Goal: Transaction & Acquisition: Purchase product/service

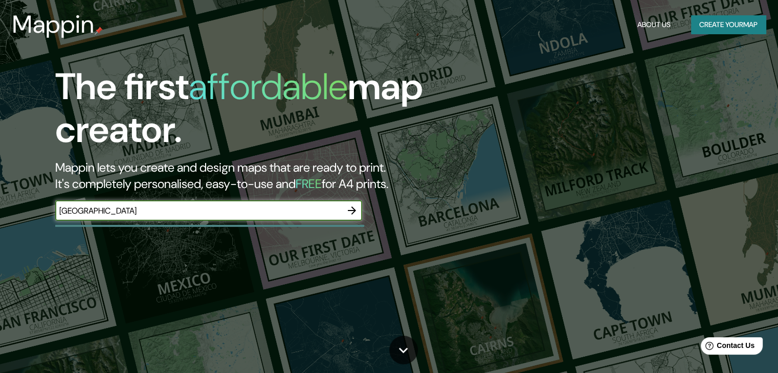
type input "11°55'30.3"S 76°57'27.5"W"
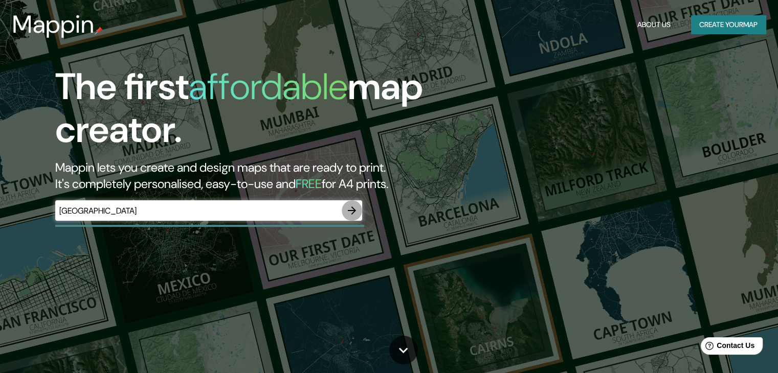
click at [352, 206] on icon "button" at bounding box center [352, 210] width 12 height 12
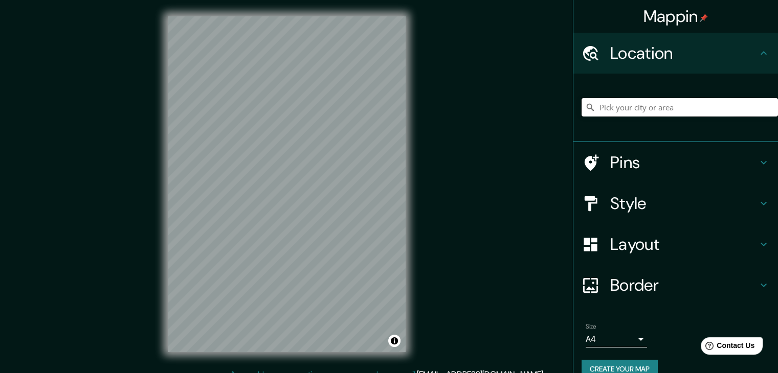
click at [616, 109] on input "Pick your city or area" at bounding box center [679, 107] width 196 height 18
paste input "11°55'30.3"S 76°57'27.5"W"
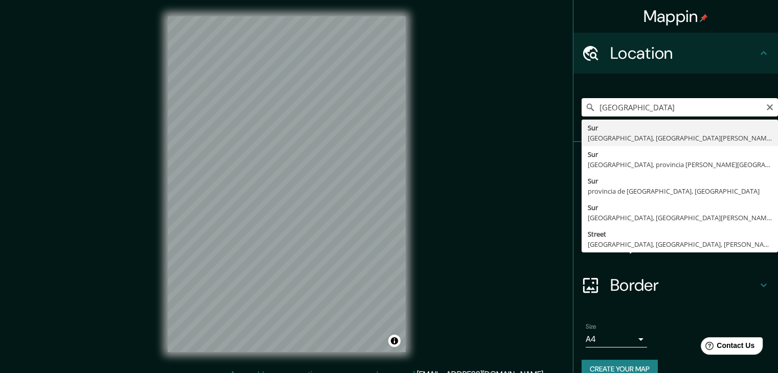
click at [697, 99] on input "11°55'30.3"S 76°57'27.5"W" at bounding box center [679, 107] width 196 height 18
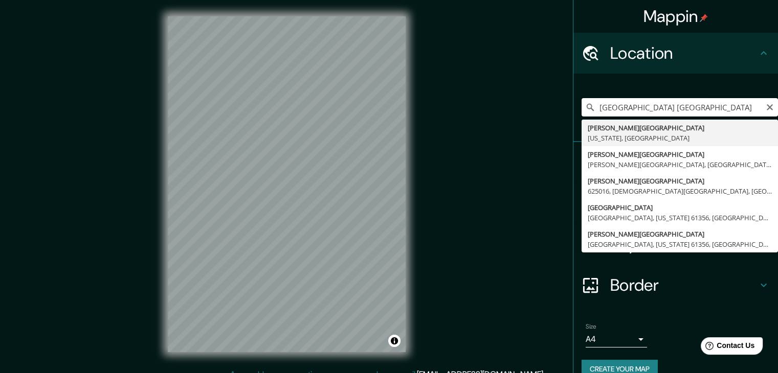
type input "West Peru, Maine, Estados Unidos"
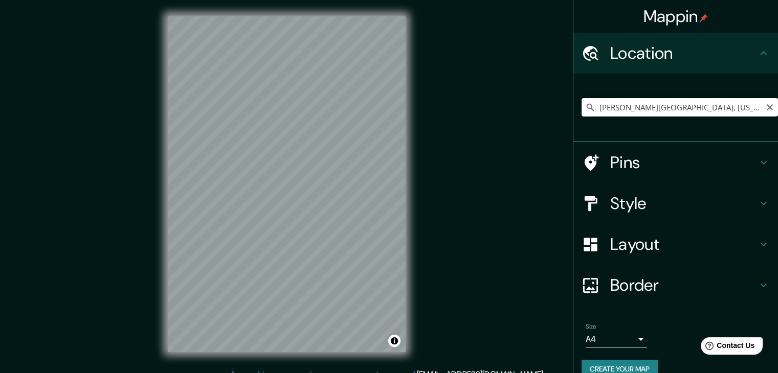
click at [666, 111] on input "West Peru, Maine, Estados Unidos" at bounding box center [679, 107] width 196 height 18
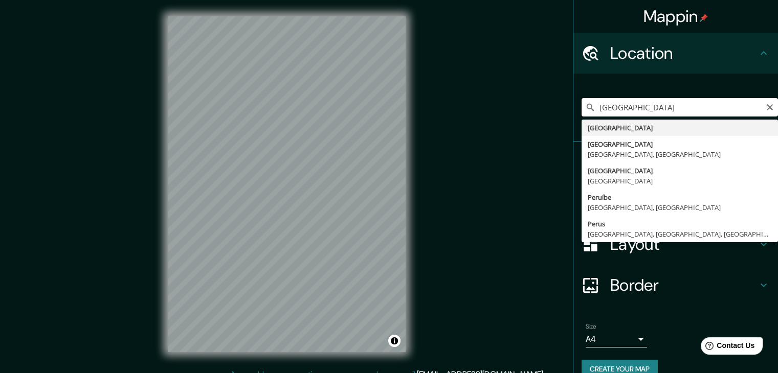
click at [643, 105] on input "perú" at bounding box center [679, 107] width 196 height 18
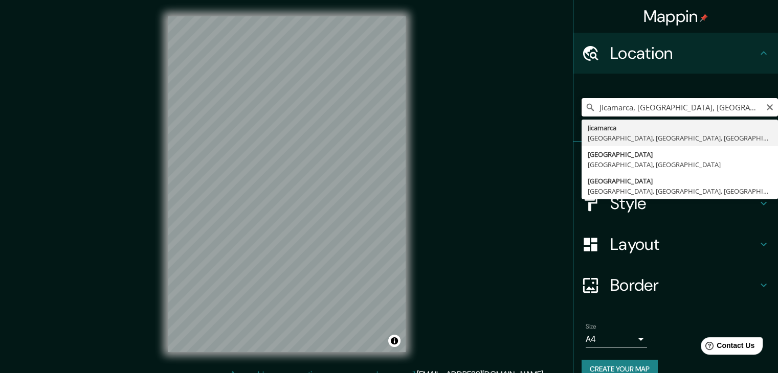
click at [654, 99] on input "Jicamarca, Lima, Provincia de Lima, Perú" at bounding box center [679, 107] width 196 height 18
click at [671, 104] on input "Jicamarca, Lima, Provincia de Lima, Perú" at bounding box center [679, 107] width 196 height 18
click at [640, 108] on input "Jicamarca, Lima, Provincia de Lima, Perú" at bounding box center [679, 107] width 196 height 18
drag, startPoint x: 626, startPoint y: 108, endPoint x: 541, endPoint y: 108, distance: 84.4
click at [541, 108] on div "Mappin Location Jicamarca, Lima, Provincia de Lima, Perú Jicamarca Lima, Provin…" at bounding box center [389, 192] width 778 height 385
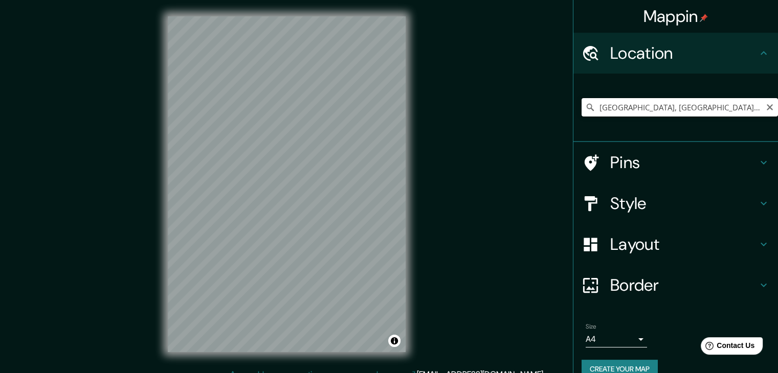
click at [714, 105] on input "[GEOGRAPHIC_DATA], [GEOGRAPHIC_DATA], [GEOGRAPHIC_DATA]" at bounding box center [679, 107] width 196 height 18
type input "[GEOGRAPHIC_DATA], [GEOGRAPHIC_DATA], [GEOGRAPHIC_DATA]"
click at [766, 106] on icon "Clear" at bounding box center [769, 107] width 6 height 6
click at [658, 169] on h4 "Pins" at bounding box center [683, 162] width 147 height 20
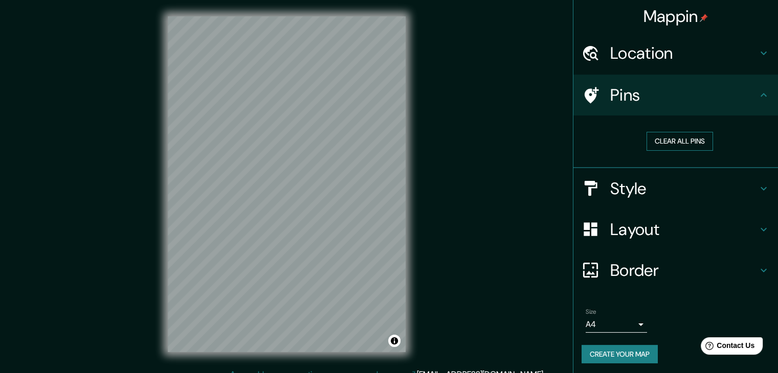
click at [674, 142] on button "Clear all pins" at bounding box center [679, 141] width 66 height 19
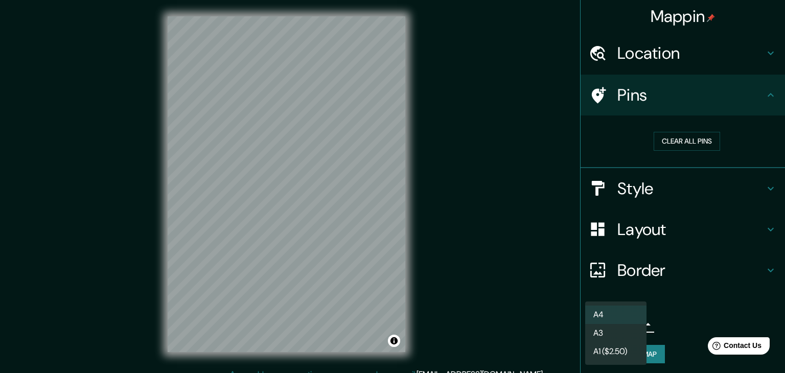
click at [635, 325] on body "Mappin Location Lima Provincia de Lima, Perú Lima Lima, Provincia de Lima, Perú…" at bounding box center [392, 186] width 785 height 373
click at [685, 312] on div at bounding box center [392, 186] width 785 height 373
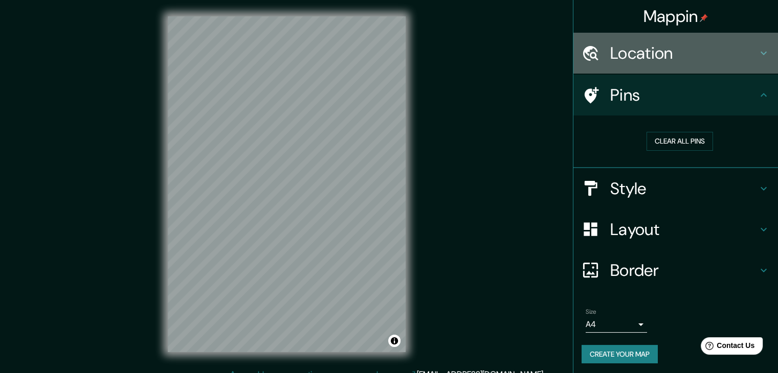
click at [687, 49] on h4 "Location" at bounding box center [683, 53] width 147 height 20
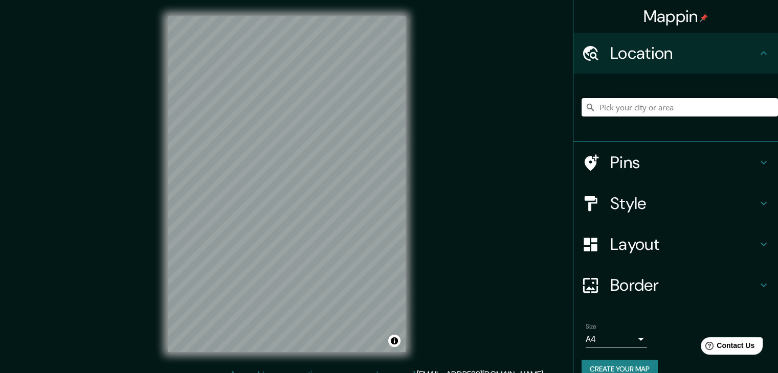
click at [624, 111] on input "Pick your city or area" at bounding box center [679, 107] width 196 height 18
paste input "11°55'30.3"S 76°57'27.5"W"
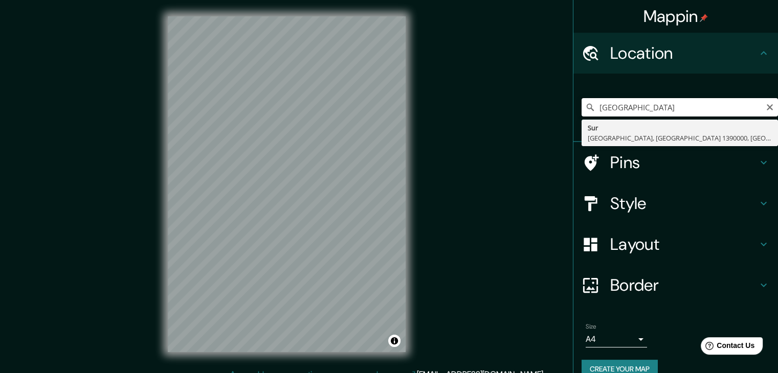
drag, startPoint x: 694, startPoint y: 107, endPoint x: 699, endPoint y: 103, distance: 7.0
click at [699, 103] on input "11°55'30.3"S 76°57'27.5"W" at bounding box center [679, 107] width 196 height 18
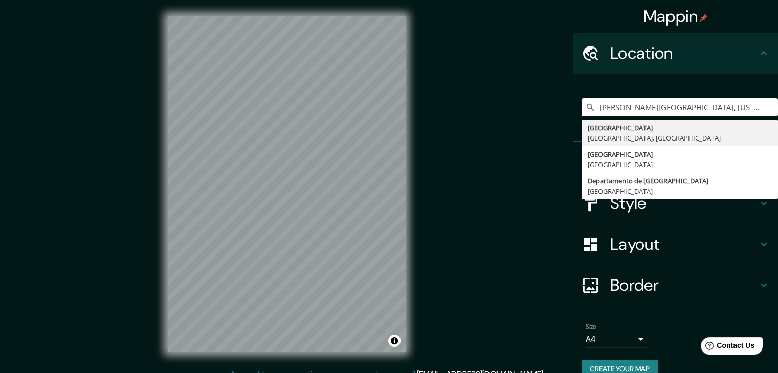
click at [691, 117] on div "West Lima, Wisconsin, Estados Unidos Lima Provincia de Lima, Perú Provincia de …" at bounding box center [679, 107] width 196 height 51
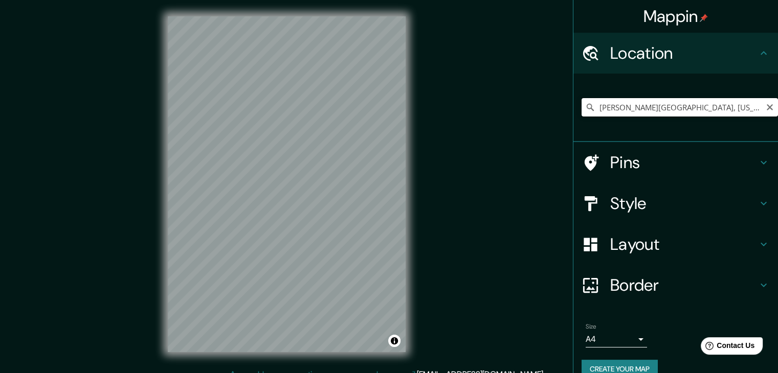
click at [717, 102] on input "West Lima, Wisconsin, Estados Unidos" at bounding box center [679, 107] width 196 height 18
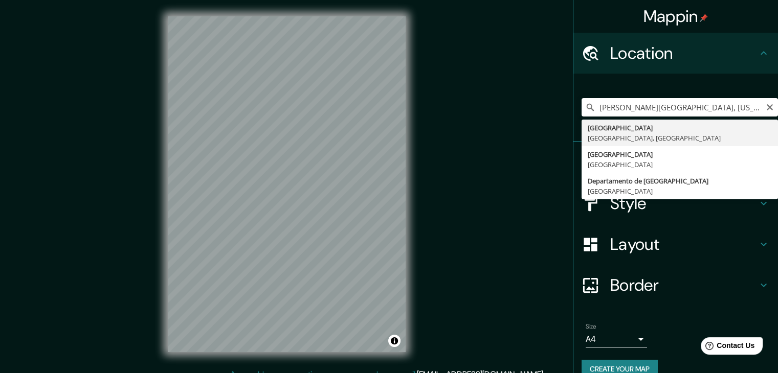
type input "[GEOGRAPHIC_DATA], [GEOGRAPHIC_DATA], [GEOGRAPHIC_DATA]"
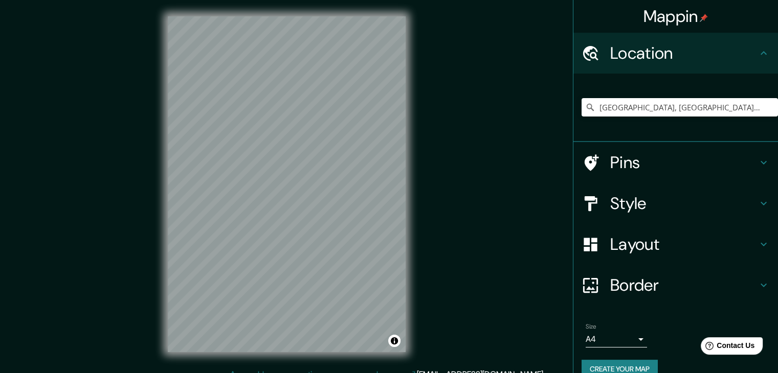
click at [620, 371] on button "Create your map" at bounding box center [619, 369] width 76 height 19
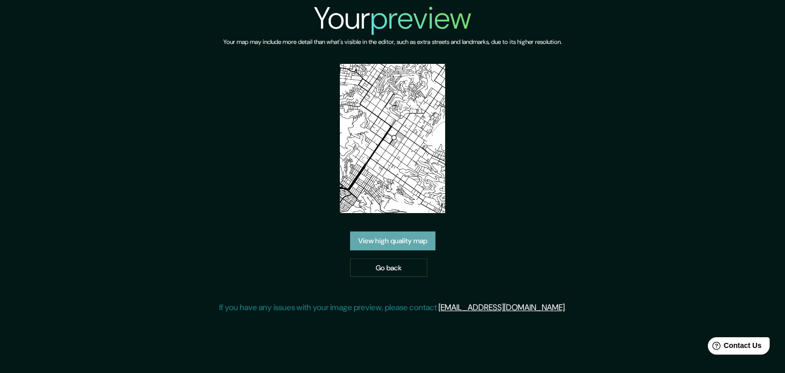
click at [400, 244] on link "View high quality map" at bounding box center [392, 241] width 85 height 19
